Goal: Task Accomplishment & Management: Use online tool/utility

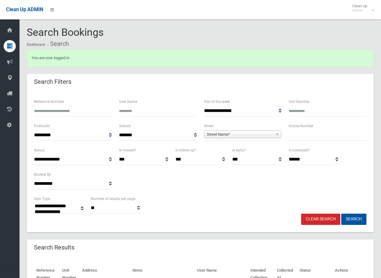
select select
click at [276, 134] on b at bounding box center [278, 134] width 5 height 7
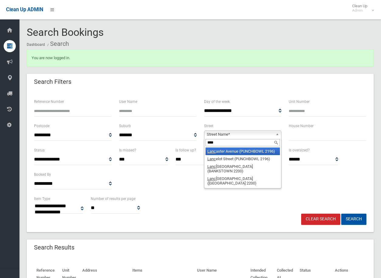
type input "*****"
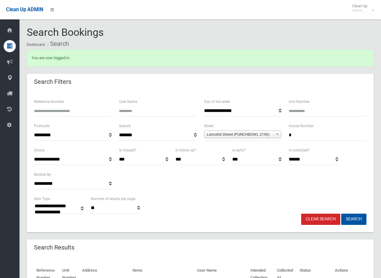
type input "*"
click at [341, 214] on button "Search" at bounding box center [353, 219] width 25 height 11
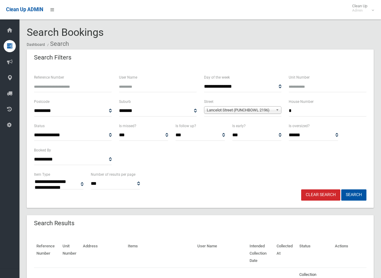
select select
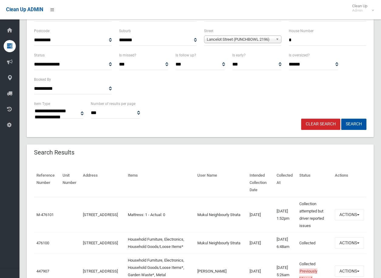
scroll to position [152, 0]
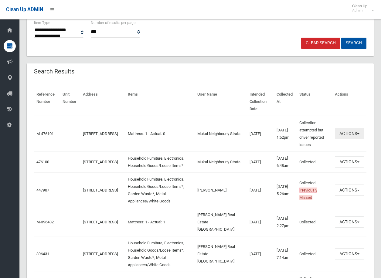
click at [355, 133] on button "Actions" at bounding box center [349, 133] width 29 height 11
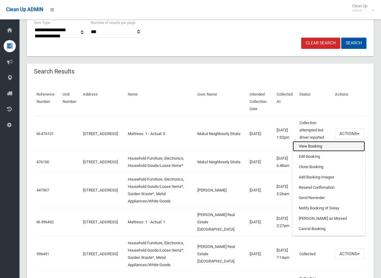
click at [311, 148] on link "View Booking" at bounding box center [329, 146] width 72 height 10
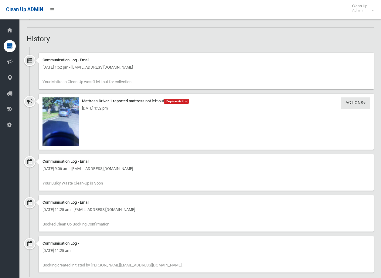
scroll to position [486, 0]
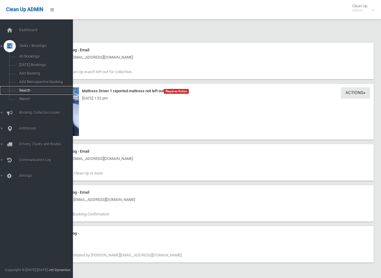
click at [22, 91] on span "Search" at bounding box center [44, 90] width 55 height 4
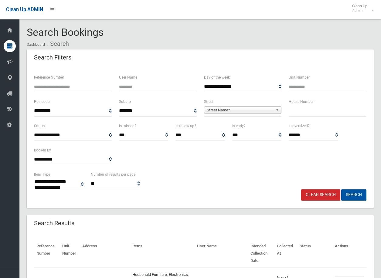
select select
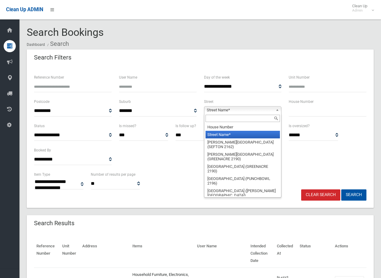
click at [279, 108] on b at bounding box center [278, 110] width 5 height 7
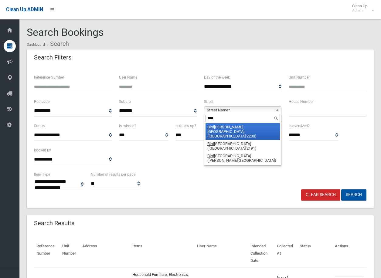
type input "*****"
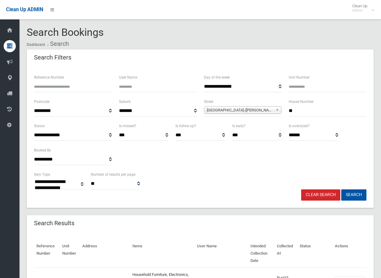
type input "**"
click at [341, 189] on button "Search" at bounding box center [353, 194] width 25 height 11
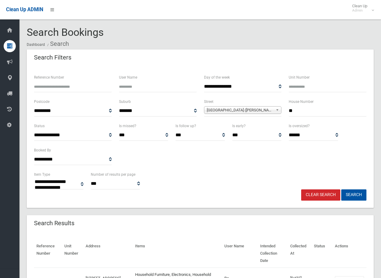
select select
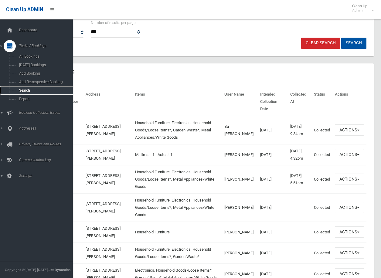
click at [25, 90] on span "Search" at bounding box center [44, 90] width 55 height 4
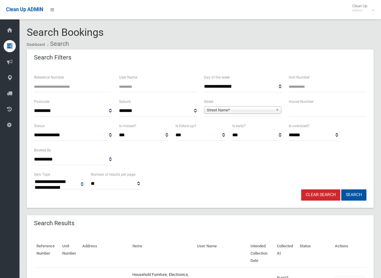
select select
click at [232, 111] on span "Street Name*" at bounding box center [240, 110] width 67 height 7
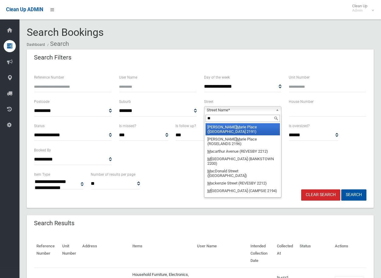
type input "***"
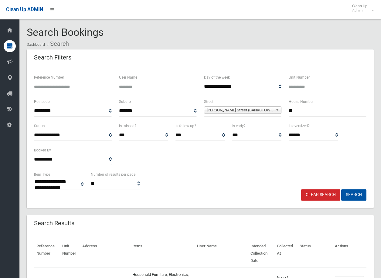
type input "**"
click at [341, 189] on button "Search" at bounding box center [353, 194] width 25 height 11
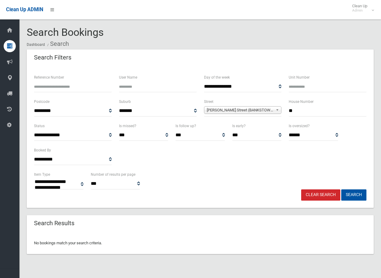
select select
click at [277, 110] on b at bounding box center [278, 110] width 5 height 7
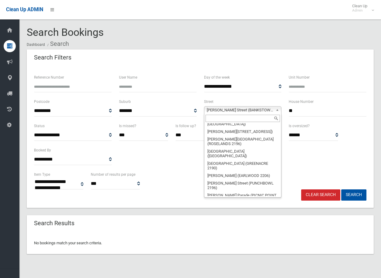
click at [228, 121] on input "text" at bounding box center [243, 118] width 75 height 7
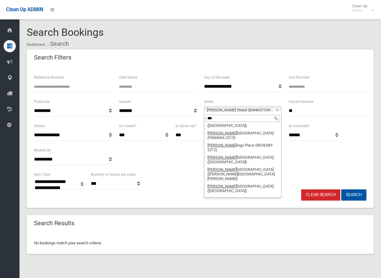
scroll to position [12, 0]
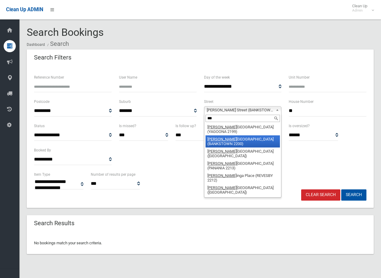
type input "****"
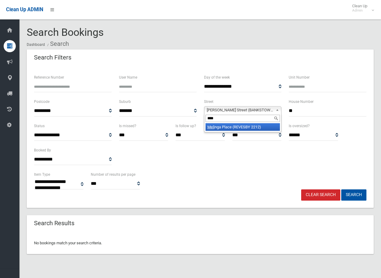
scroll to position [0, 0]
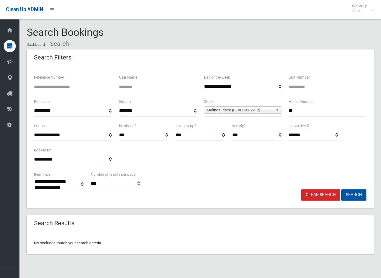
click at [341, 189] on button "Search" at bounding box center [353, 194] width 25 height 11
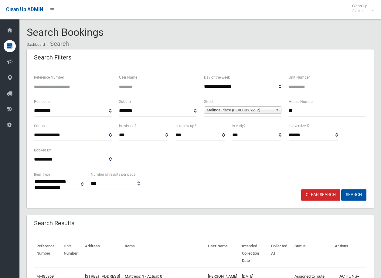
select select
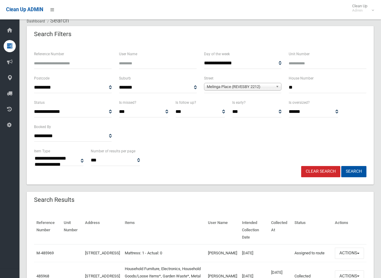
scroll to position [61, 0]
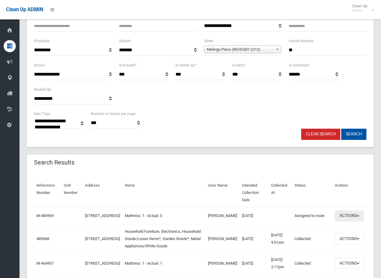
click at [360, 213] on button "Actions" at bounding box center [349, 215] width 29 height 11
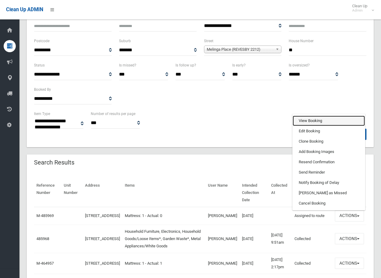
click at [314, 116] on link "View Booking" at bounding box center [329, 121] width 72 height 10
